Goal: Transaction & Acquisition: Purchase product/service

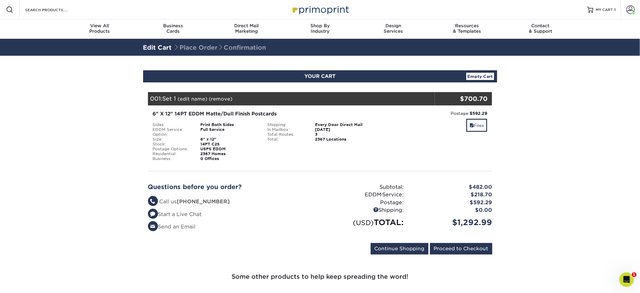
click at [484, 199] on div "$592.29" at bounding box center [453, 203] width 88 height 8
click at [477, 196] on div "$218.70" at bounding box center [453, 195] width 88 height 8
click at [483, 77] on link "Empty Cart" at bounding box center [481, 76] width 28 height 7
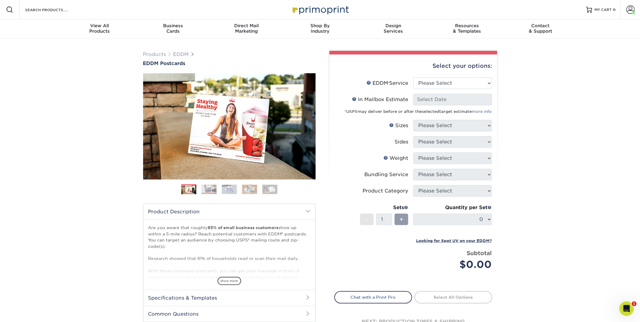
click at [441, 90] on li "EDDM Service Help EDDM ® Service Please Select Full Service Print Only" at bounding box center [413, 86] width 157 height 16
select select "full_service"
click at [414, 78] on select "Please Select Full Service Print Only" at bounding box center [453, 84] width 79 height 12
select select "-1"
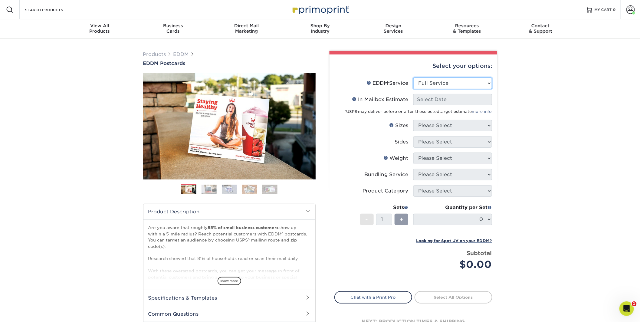
select select "-1"
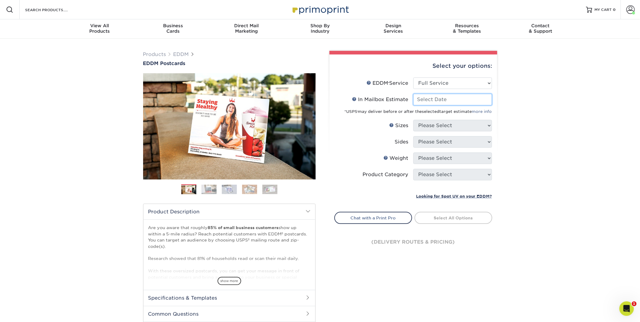
click at [440, 100] on input "In Mailbox Estimate Help In Mailbox Estimate" at bounding box center [453, 100] width 79 height 12
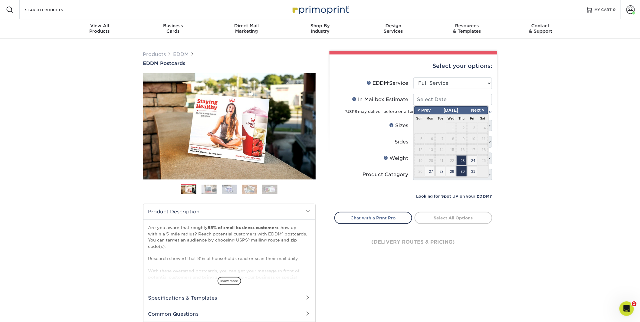
click at [461, 173] on span "30" at bounding box center [462, 171] width 10 height 10
type input "[DATE]"
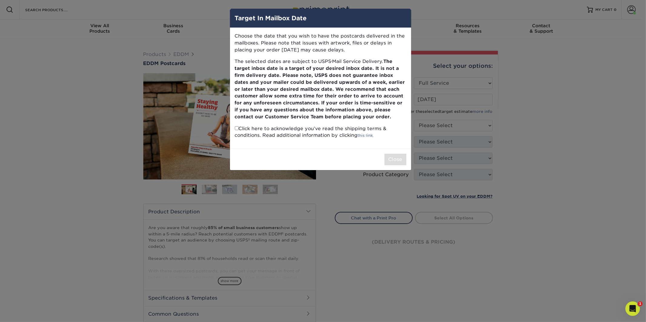
click at [236, 129] on input "checkbox" at bounding box center [237, 128] width 4 height 4
checkbox input "true"
click at [391, 161] on button "Close" at bounding box center [395, 160] width 22 height 12
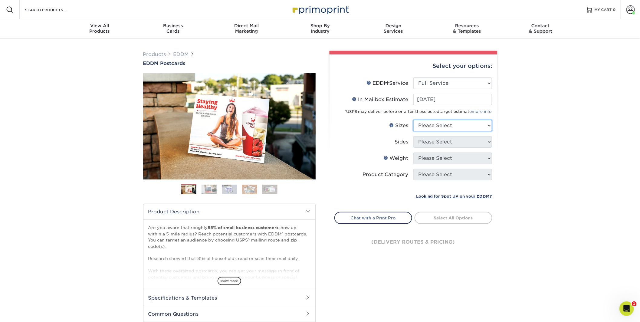
select select "6.00x12.00"
click at [414, 120] on select "Please Select 4.5" x 12" 6" x 12" 6.5" x 8" 6.5" x 9" 6.5" x 12" 7" x 8.5" 8" x…" at bounding box center [453, 126] width 79 height 12
select select "13abbda7-1d64-4f25-8bb2-c179b224825d"
click at [414, 136] on select "Please Select Print Both Sides Print Front Only" at bounding box center [453, 142] width 79 height 12
select select "16PT"
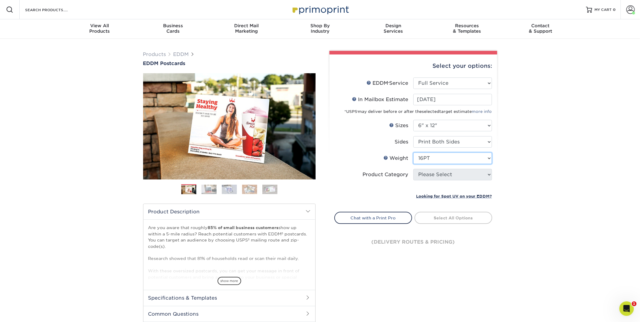
click at [414, 153] on select "Please Select 14PT 16PT" at bounding box center [453, 159] width 79 height 12
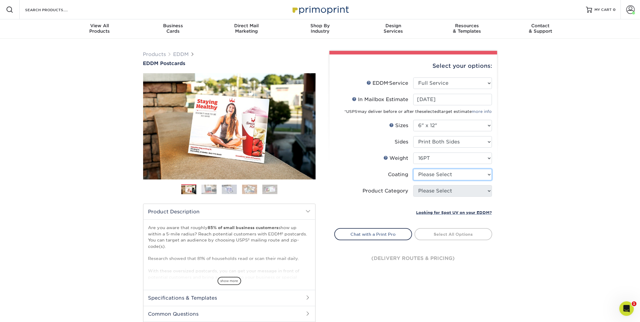
select select "121bb7b5-3b4d-429f-bd8d-bbf80e953313"
click at [414, 169] on select at bounding box center [453, 175] width 79 height 12
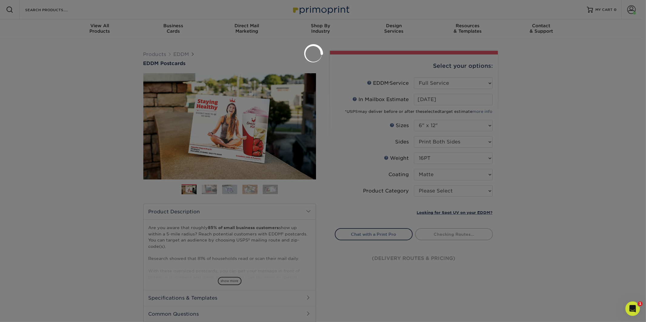
drag, startPoint x: 428, startPoint y: 188, endPoint x: 428, endPoint y: 192, distance: 3.6
click at [428, 189] on div at bounding box center [323, 161] width 646 height 322
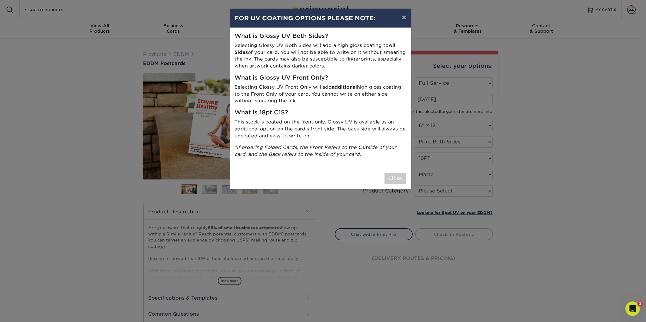
click at [380, 173] on div "Close" at bounding box center [320, 178] width 181 height 21
click at [388, 179] on button "Close" at bounding box center [395, 179] width 22 height 12
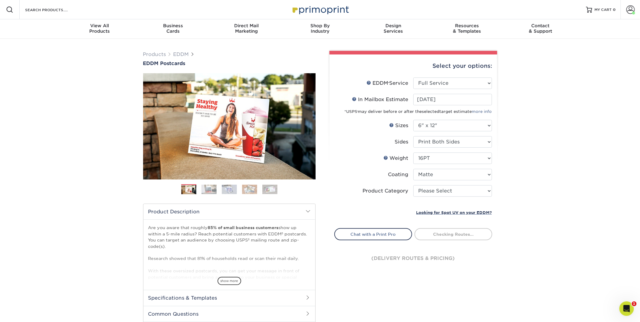
click at [434, 197] on li "Product Category Please Select Postcards" at bounding box center [413, 193] width 157 height 16
select select "9b7272e0-d6c8-4c3c-8e97-d3a1bcdab858"
click at [414, 185] on select "Please Select Postcards" at bounding box center [453, 191] width 79 height 12
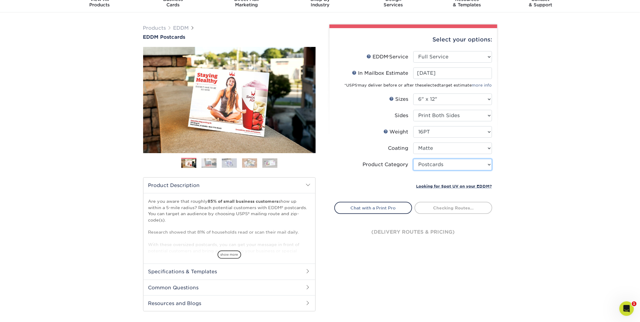
scroll to position [81, 0]
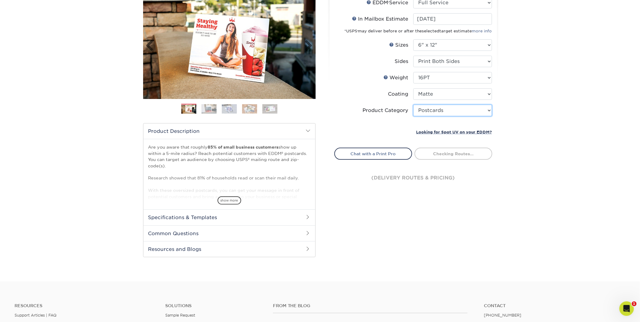
type input "9083fd98-32ea-4573-b295-d35be924fdab"
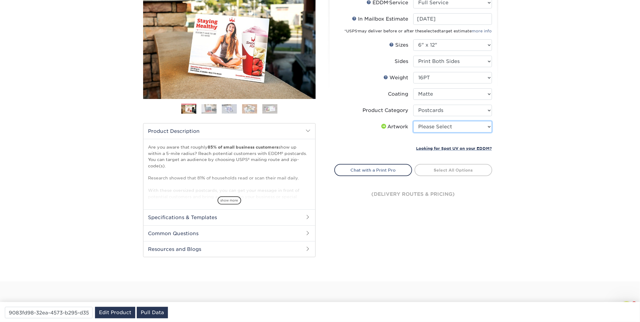
select select "upload"
click at [414, 121] on select "Please Select I will upload files I need a design - $150" at bounding box center [453, 127] width 79 height 12
click at [448, 172] on link "Select Routes" at bounding box center [454, 169] width 78 height 11
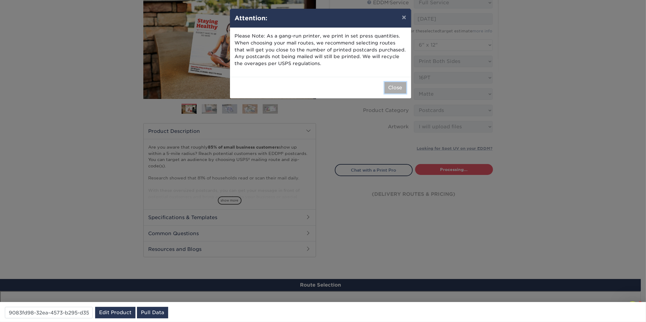
click at [397, 90] on button "Close" at bounding box center [395, 88] width 22 height 12
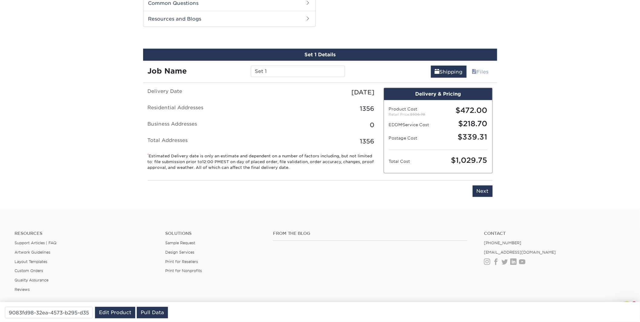
scroll to position [308, 0]
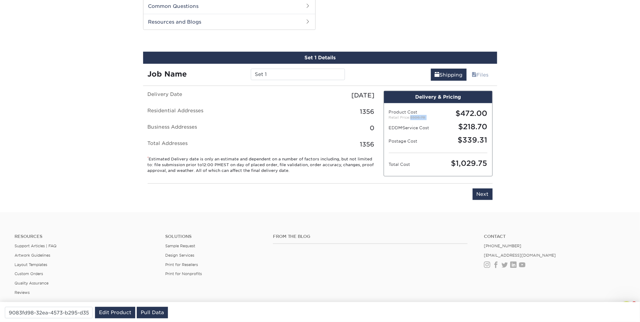
drag, startPoint x: 418, startPoint y: 117, endPoint x: 443, endPoint y: 117, distance: 24.8
click at [443, 117] on div "Product Cost Retail Price: $506.78 $472.00" at bounding box center [439, 114] width 108 height 13
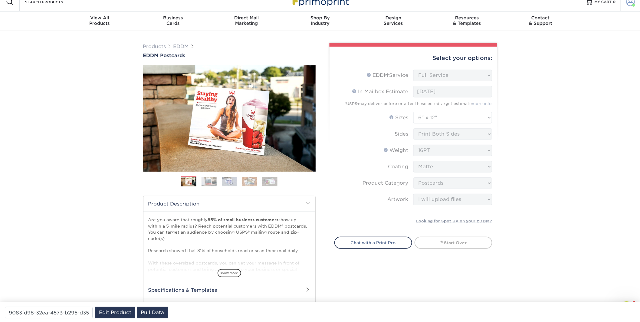
scroll to position [0, 0]
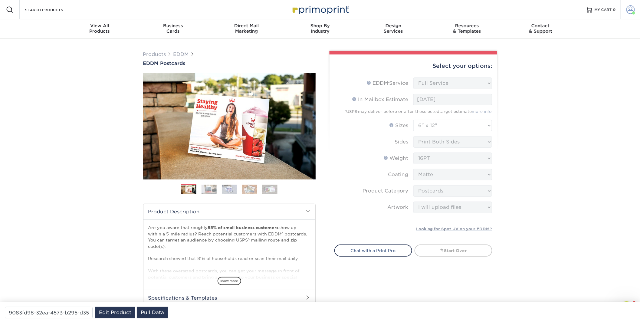
click at [631, 10] on span at bounding box center [631, 9] width 8 height 8
